Goal: Navigation & Orientation: Find specific page/section

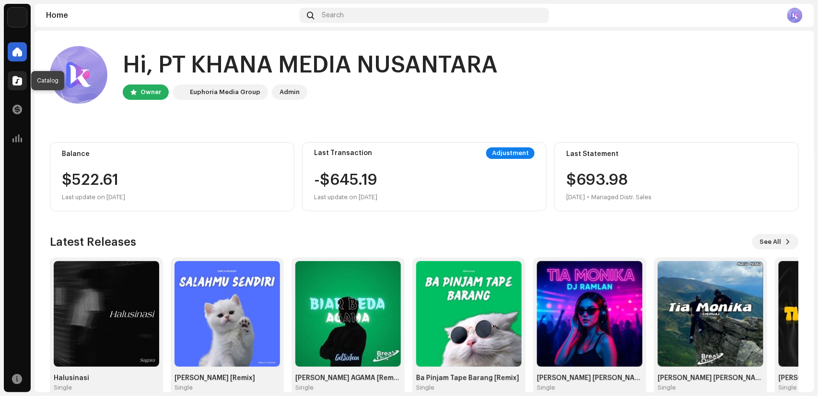
click at [15, 77] on span at bounding box center [17, 81] width 10 height 8
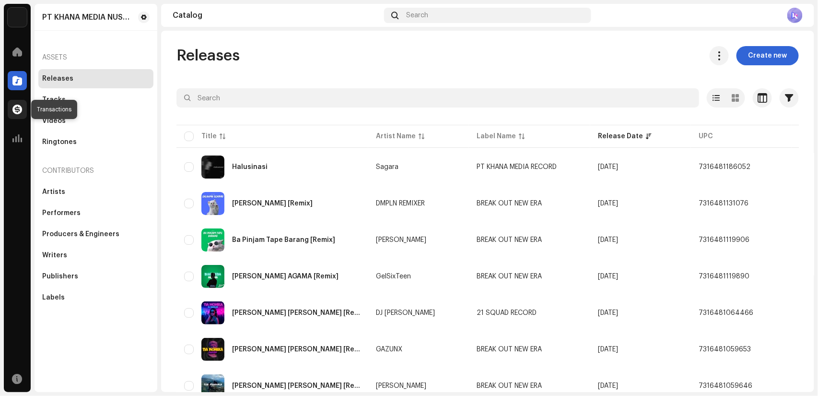
click at [16, 106] on span at bounding box center [17, 110] width 10 height 8
